Goal: Find specific page/section: Find specific page/section

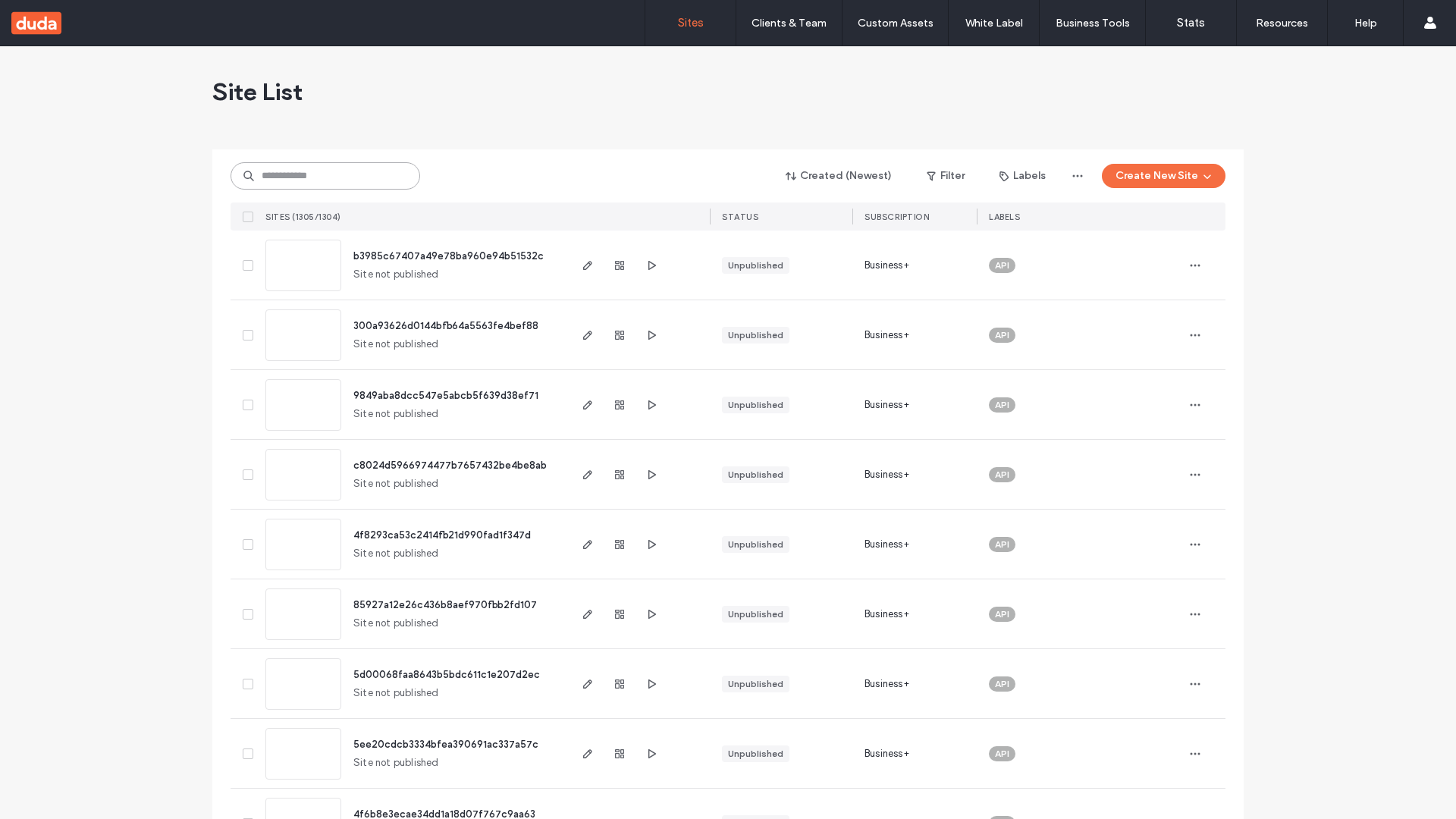
click at [325, 176] on input at bounding box center [325, 176] width 189 height 28
type input "**********"
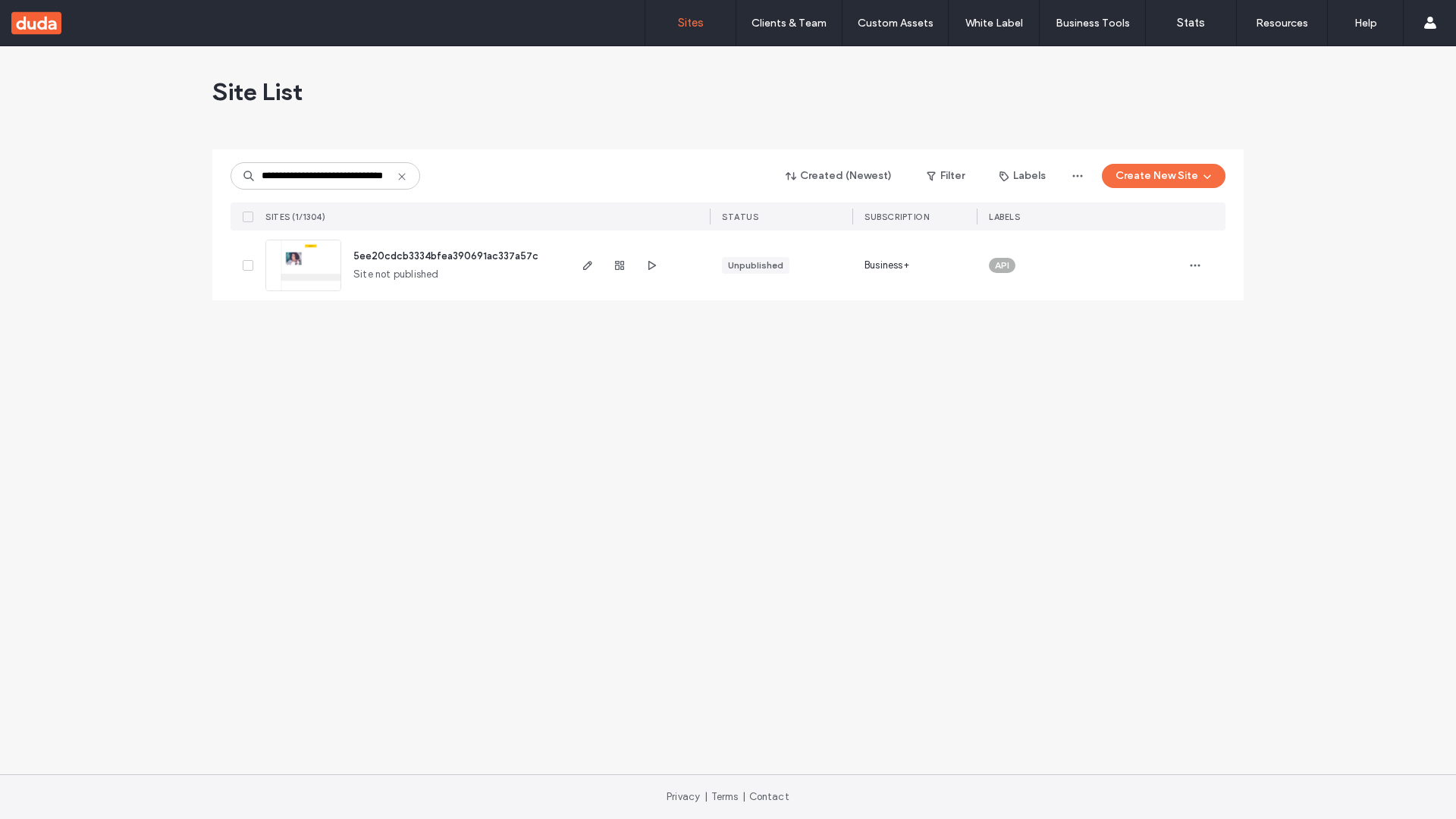
click at [446, 255] on span "5ee20cdcb3334bfea390691ac337a57c" at bounding box center [446, 256] width 185 height 12
